Goal: Transaction & Acquisition: Purchase product/service

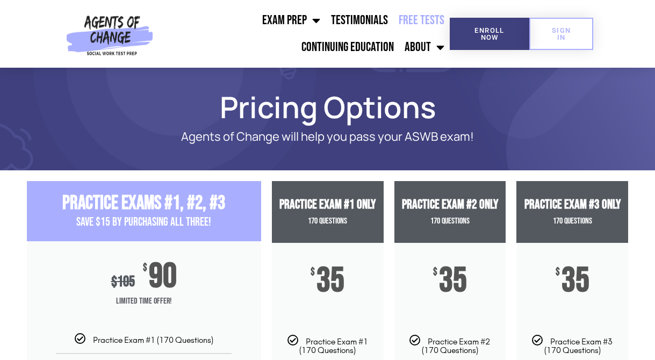
click at [394, 23] on link "Free Tests" at bounding box center [422, 20] width 56 height 27
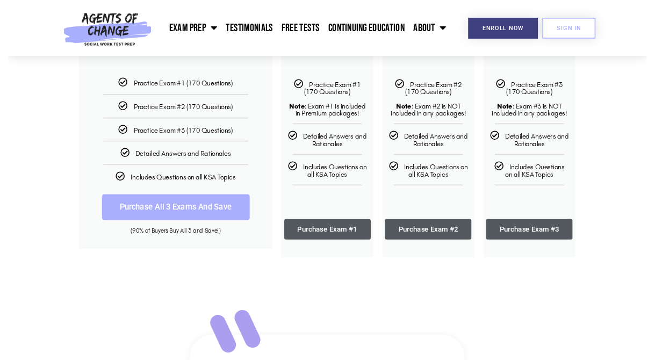
scroll to position [246, 0]
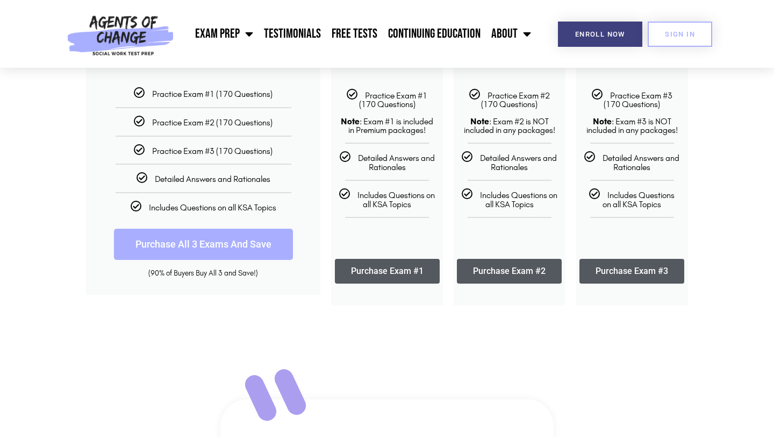
click at [514, 270] on link "Purchase Exam #2" at bounding box center [509, 271] width 105 height 25
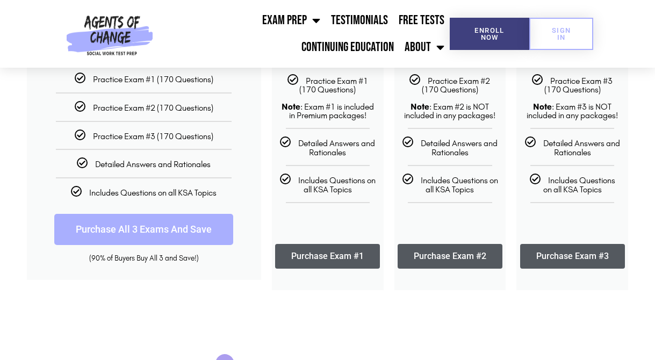
scroll to position [262, 0]
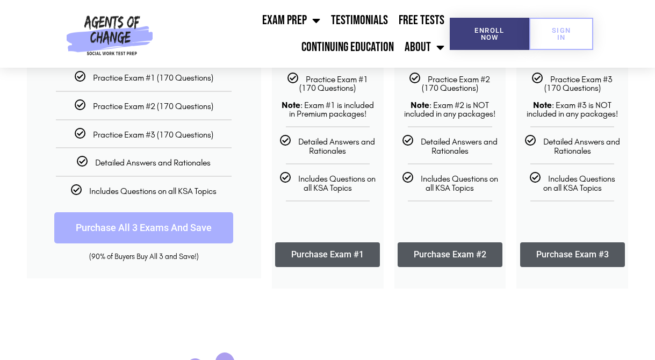
click at [555, 256] on link "Purchase Exam #3" at bounding box center [573, 255] width 105 height 25
click at [451, 250] on link "Purchase Exam #2" at bounding box center [450, 255] width 105 height 25
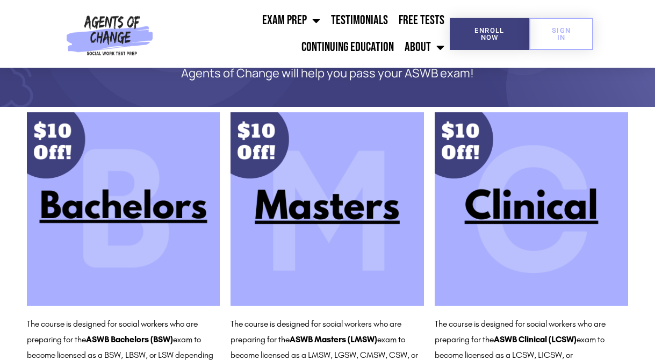
scroll to position [67, 0]
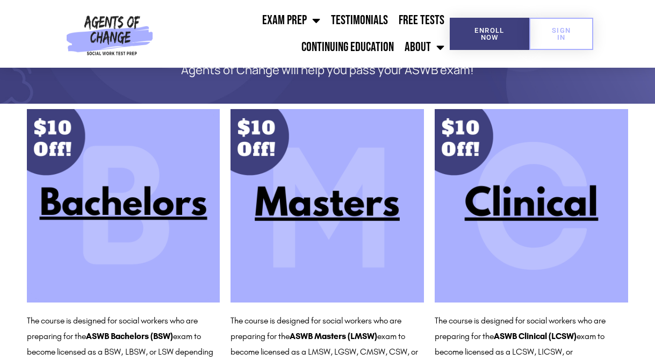
click at [323, 182] on img at bounding box center [328, 206] width 194 height 194
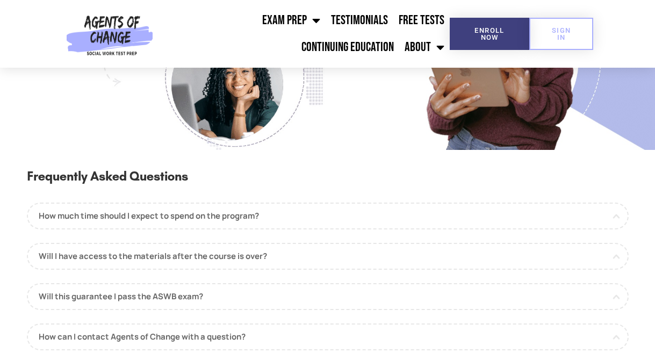
scroll to position [956, 0]
